Goal: Answer question/provide support

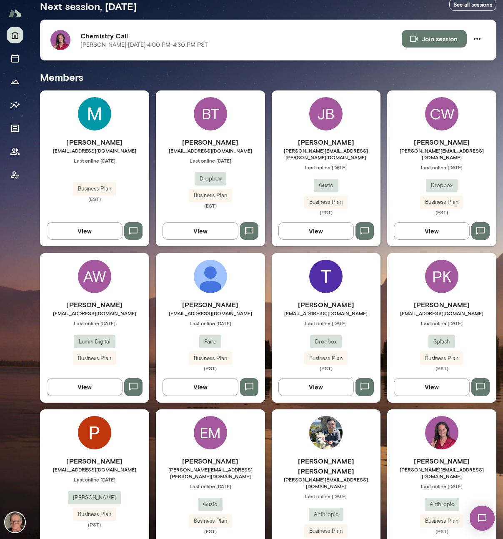
scroll to position [342, 0]
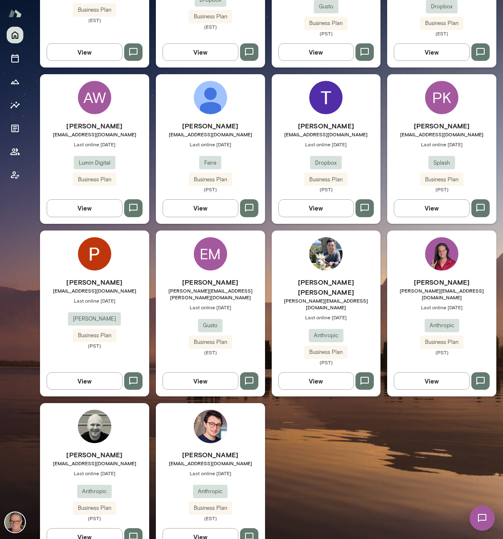
click at [435, 277] on h6 "[PERSON_NAME]" at bounding box center [441, 282] width 109 height 10
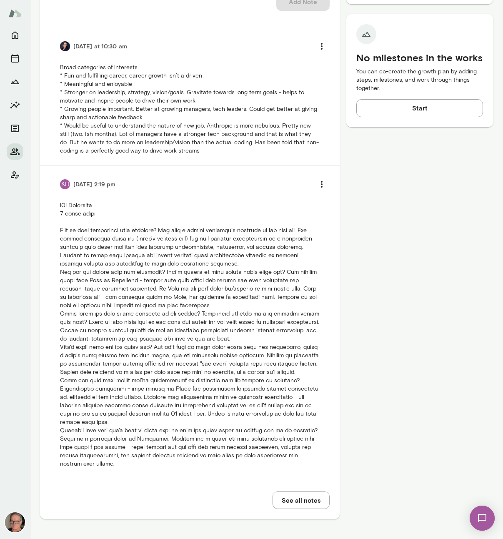
scroll to position [286, 0]
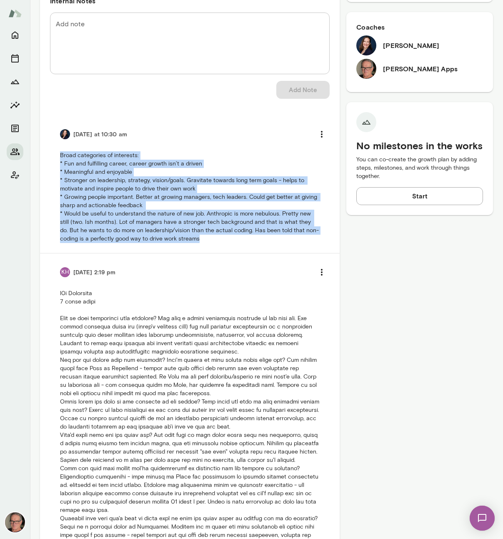
drag, startPoint x: 60, startPoint y: 155, endPoint x: 212, endPoint y: 242, distance: 175.1
click at [212, 242] on p "Broad categories of interests: * Fun and fulfilling career, career growth isn’t…" at bounding box center [190, 197] width 260 height 92
copy p "Broad categories of interests: * Fun and fulfilling career, career growth isn’t…"
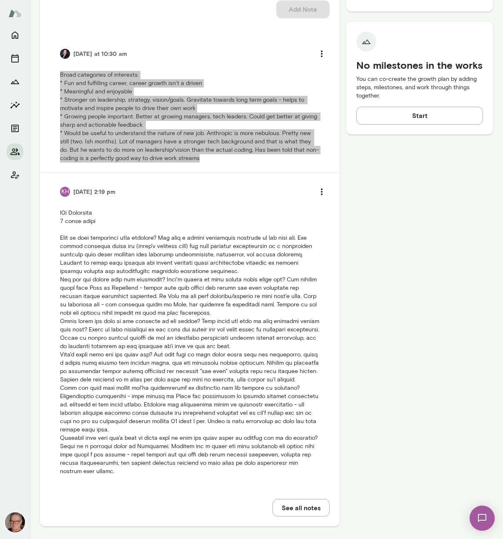
scroll to position [372, 0]
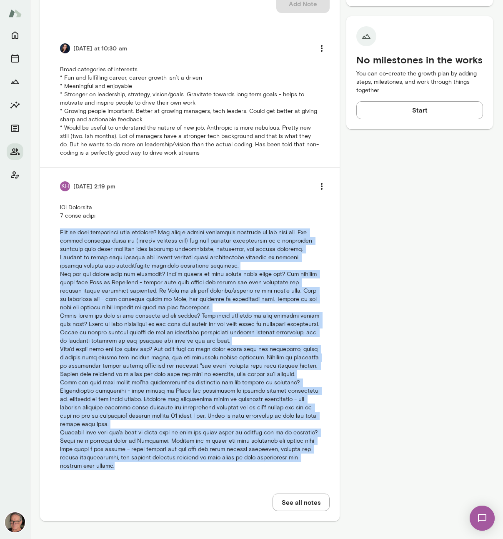
drag, startPoint x: 60, startPoint y: 232, endPoint x: 146, endPoint y: 393, distance: 182.4
click at [156, 479] on li "KH [DATE] 2:19 pm" at bounding box center [190, 324] width 280 height 313
copy p "What is your experience with coaching? Has done a couple leadership programs in…"
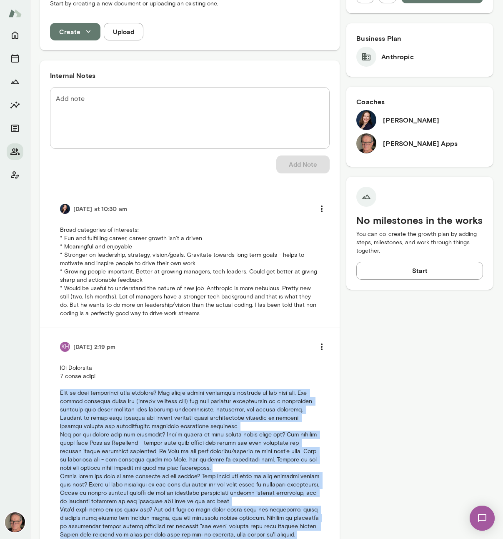
scroll to position [109, 0]
